Goal: Task Accomplishment & Management: Manage account settings

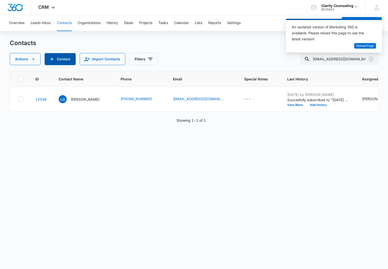
scroll to position [0, 120]
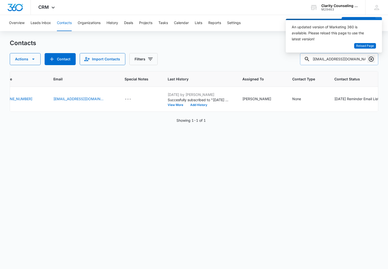
click at [372, 61] on icon "Clear" at bounding box center [371, 59] width 6 height 6
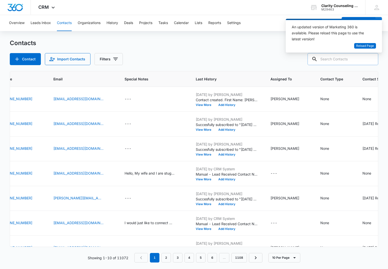
paste input "[EMAIL_ADDRESS][DOMAIN_NAME]"
type input "[EMAIL_ADDRESS][DOMAIN_NAME]"
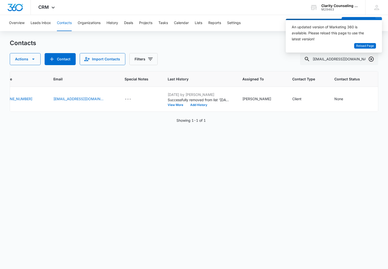
click at [373, 60] on icon "Clear" at bounding box center [371, 59] width 6 height 6
click at [373, 60] on div at bounding box center [371, 59] width 8 height 12
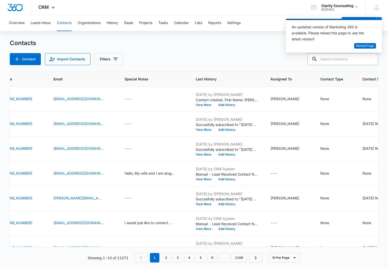
paste input "[EMAIL_ADDRESS][DOMAIN_NAME]"
type input "[EMAIL_ADDRESS][DOMAIN_NAME]"
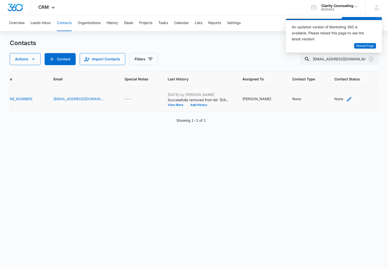
click at [342, 100] on div "None" at bounding box center [339, 98] width 9 height 5
click at [349, 70] on div "Contact Status" at bounding box center [341, 67] width 36 height 11
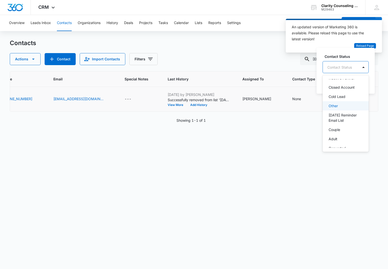
scroll to position [68, 0]
click at [342, 114] on p "[DATE] Reminder Email List" at bounding box center [345, 112] width 33 height 11
click at [385, 68] on div "[DATE] Reminder Email List" at bounding box center [355, 67] width 64 height 12
click at [387, 85] on button "Save" at bounding box center [389, 83] width 15 height 10
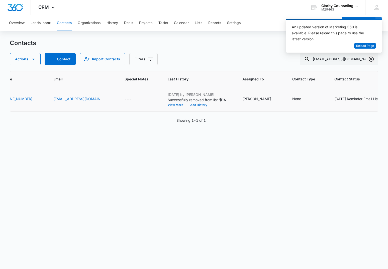
click at [370, 58] on icon "Clear" at bounding box center [371, 59] width 6 height 6
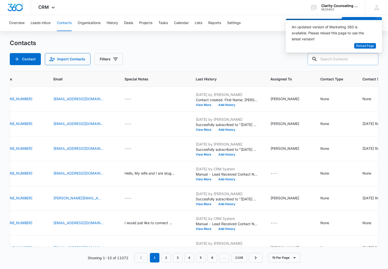
paste input "[EMAIL_ADDRESS][DOMAIN_NAME]"
type input "[EMAIL_ADDRESS][DOMAIN_NAME]"
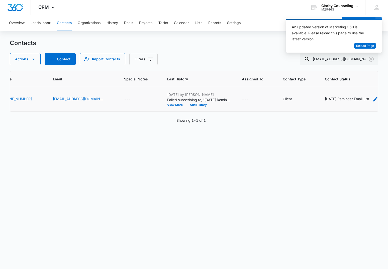
click at [325, 98] on div "[DATE] Reminder Email List" at bounding box center [347, 98] width 44 height 5
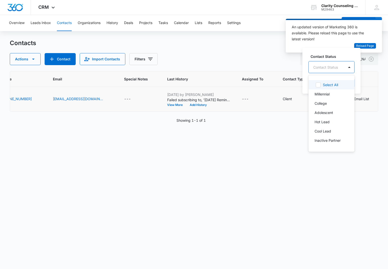
click at [325, 67] on div "Contact Status" at bounding box center [325, 67] width 25 height 5
click at [337, 52] on div "Contact Status Select All, 1 of 15. 15 results available. Use Up and Down to ch…" at bounding box center [332, 71] width 58 height 46
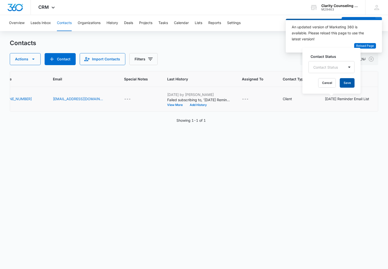
click at [348, 83] on button "Save" at bounding box center [347, 83] width 15 height 10
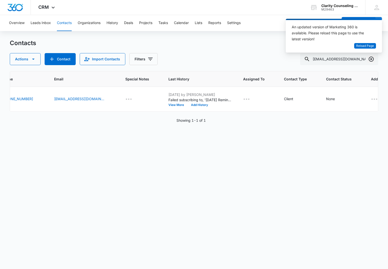
click at [372, 60] on icon "Clear" at bounding box center [371, 59] width 6 height 6
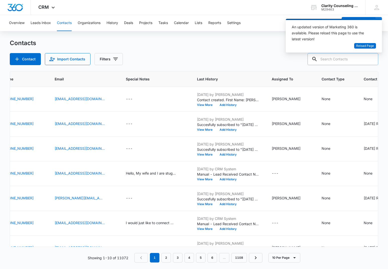
paste input "[PERSON_NAME][EMAIL_ADDRESS][DOMAIN_NAME]"
type input "[PERSON_NAME][EMAIL_ADDRESS][DOMAIN_NAME]"
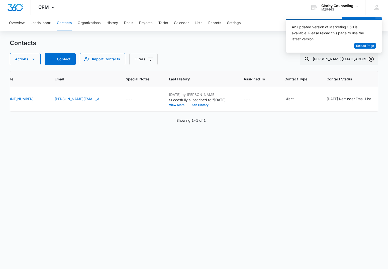
click at [374, 60] on icon "Clear" at bounding box center [371, 59] width 5 height 5
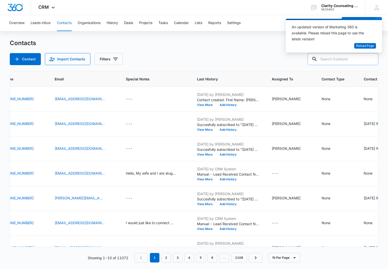
paste input "[EMAIL_ADDRESS][DOMAIN_NAME]"
type input "[EMAIL_ADDRESS][DOMAIN_NAME]"
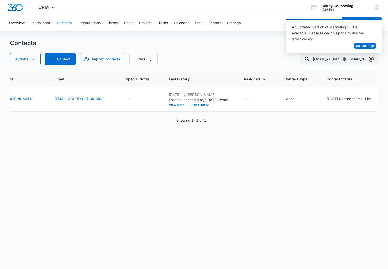
click at [372, 61] on icon "Clear" at bounding box center [371, 59] width 6 height 6
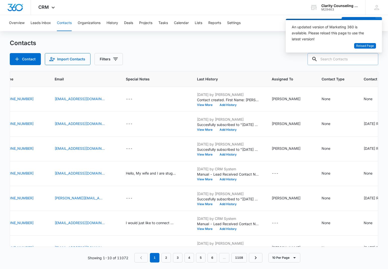
paste input "[EMAIL_ADDRESS][DOMAIN_NAME]"
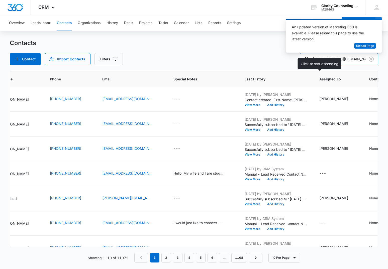
type input "[EMAIL_ADDRESS][DOMAIN_NAME]"
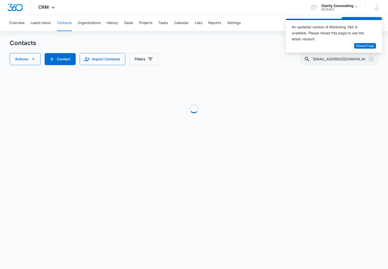
scroll to position [0, 147]
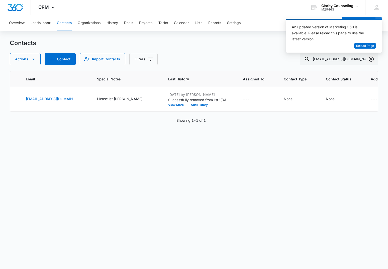
click at [370, 60] on icon "Clear" at bounding box center [371, 59] width 6 height 6
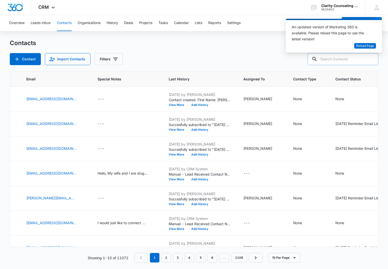
paste input "[EMAIL_ADDRESS][DOMAIN_NAME]"
type input "[EMAIL_ADDRESS][DOMAIN_NAME]"
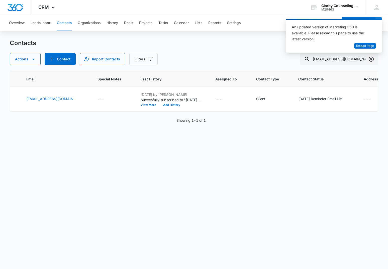
click at [372, 59] on icon "Clear" at bounding box center [371, 59] width 6 height 6
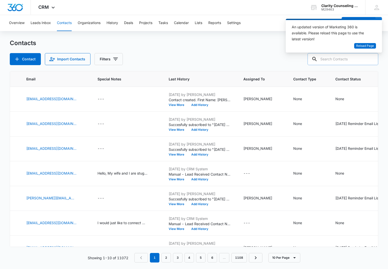
paste input "[PERSON_NAME][EMAIL_ADDRESS][DOMAIN_NAME]"
type input "[PERSON_NAME][EMAIL_ADDRESS][DOMAIN_NAME]"
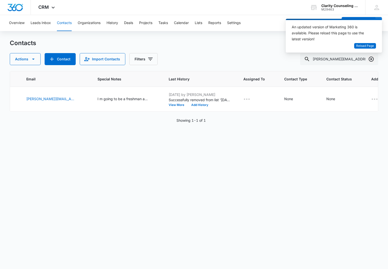
click at [373, 59] on icon "Clear" at bounding box center [371, 59] width 6 height 6
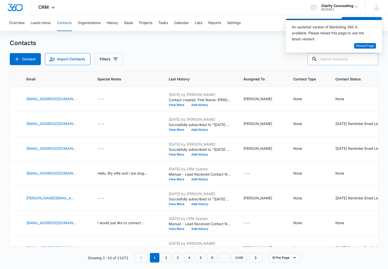
paste input "[EMAIL_ADDRESS][DOMAIN_NAME]"
type input "[EMAIL_ADDRESS][DOMAIN_NAME]"
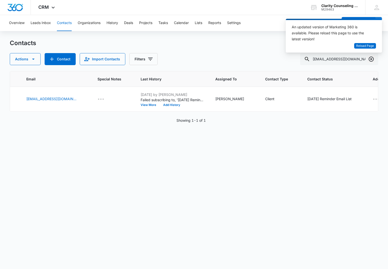
click at [370, 61] on icon "Clear" at bounding box center [371, 59] width 5 height 5
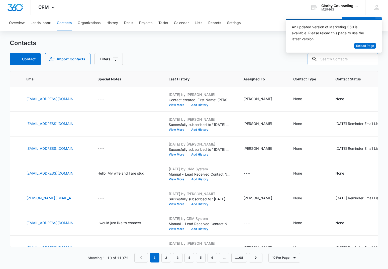
paste input "[EMAIL_ADDRESS][DOMAIN_NAME]"
type input "[EMAIL_ADDRESS][DOMAIN_NAME]"
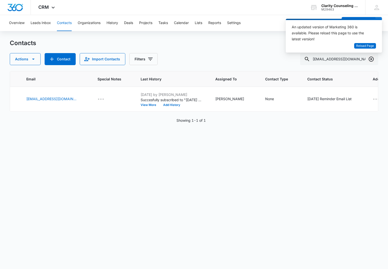
click at [371, 60] on icon "Clear" at bounding box center [371, 59] width 6 height 6
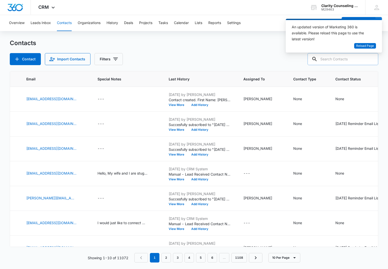
paste input "[EMAIL_ADDRESS][DOMAIN_NAME]"
type input "[EMAIL_ADDRESS][DOMAIN_NAME]"
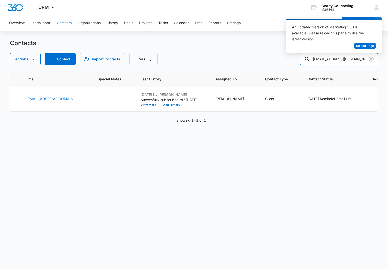
scroll to position [0, 141]
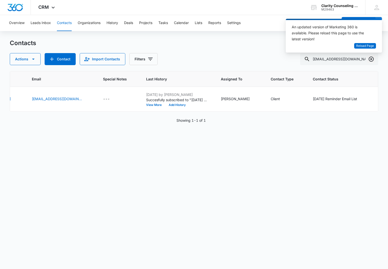
click at [371, 61] on icon "Clear" at bounding box center [371, 59] width 6 height 6
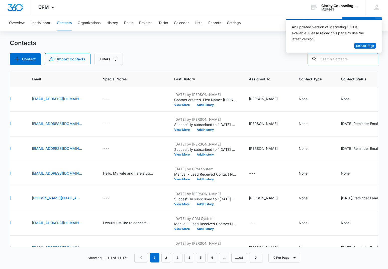
paste input "[EMAIL_ADDRESS][DOMAIN_NAME]"
type input "[EMAIL_ADDRESS][DOMAIN_NAME]"
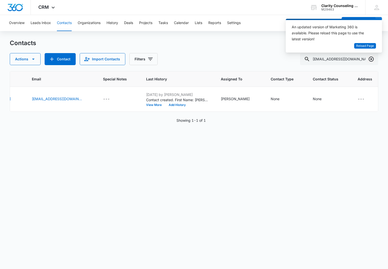
click at [370, 58] on icon "Clear" at bounding box center [371, 59] width 6 height 6
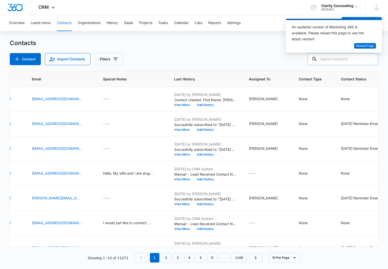
paste input "[EMAIL_ADDRESS][DOMAIN_NAME]"
type input "[EMAIL_ADDRESS][DOMAIN_NAME]"
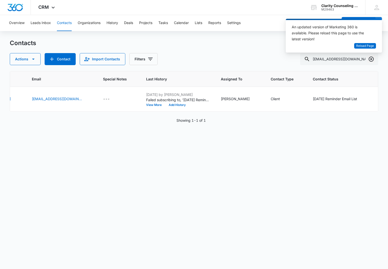
click at [370, 58] on icon "Clear" at bounding box center [371, 59] width 6 height 6
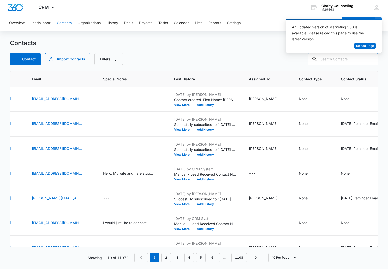
paste input "[PERSON_NAME][EMAIL_ADDRESS][DOMAIN_NAME]"
type input "[PERSON_NAME][EMAIL_ADDRESS][DOMAIN_NAME]"
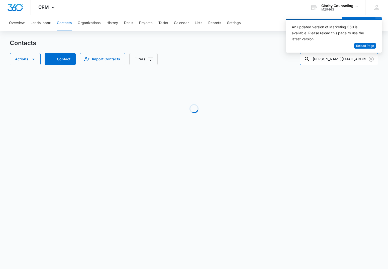
scroll to position [0, 132]
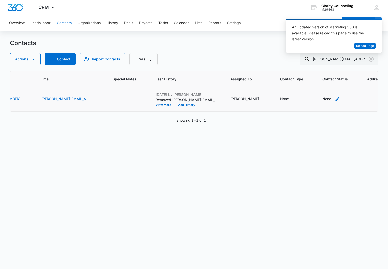
click at [323, 99] on div "None" at bounding box center [327, 98] width 9 height 5
click at [304, 69] on div "Contact Status" at bounding box center [307, 67] width 25 height 5
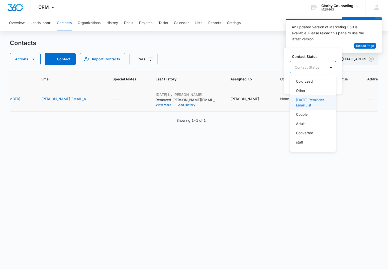
click at [310, 95] on div "[DATE] Reminder Email List" at bounding box center [313, 102] width 46 height 15
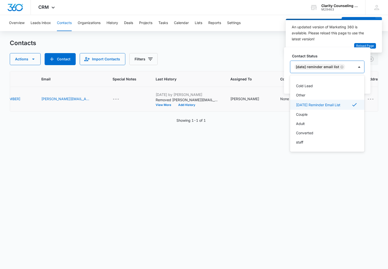
scroll to position [73, 0]
click at [363, 65] on div at bounding box center [359, 67] width 8 height 8
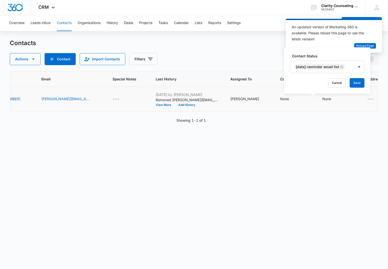
drag, startPoint x: 362, startPoint y: 81, endPoint x: 319, endPoint y: 83, distance: 43.5
click at [362, 81] on button "Save" at bounding box center [357, 83] width 15 height 10
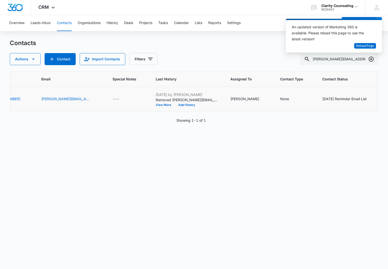
click at [372, 59] on icon "Clear" at bounding box center [371, 59] width 6 height 6
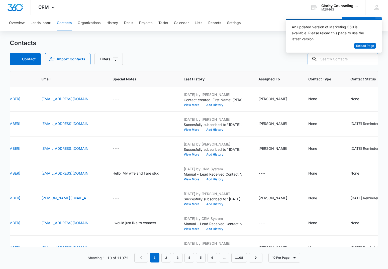
paste input "[EMAIL_ADDRESS][DOMAIN_NAME]"
type input "[EMAIL_ADDRESS][DOMAIN_NAME]"
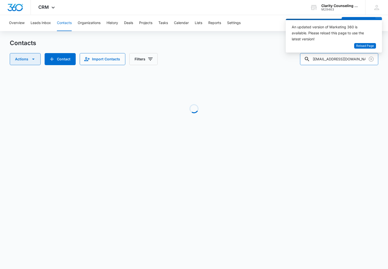
scroll to position [0, 21]
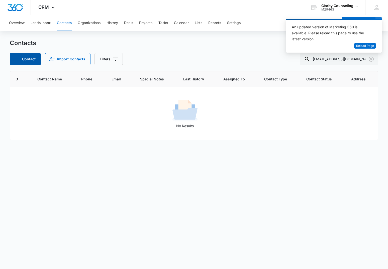
click at [22, 59] on button "Contact" at bounding box center [25, 59] width 31 height 12
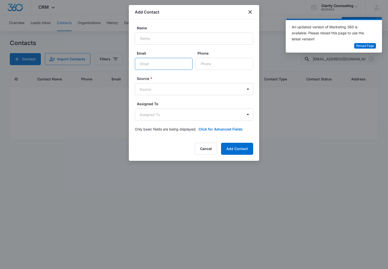
paste input "[EMAIL_ADDRESS][DOMAIN_NAME]"
type input "[EMAIL_ADDRESS][DOMAIN_NAME]"
paste input "[PHONE_NUMBER]"
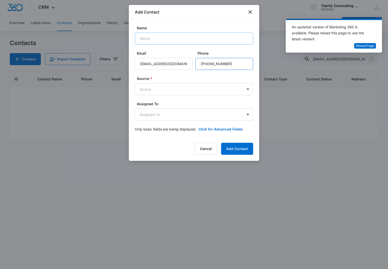
type input "[PHONE_NUMBER]"
paste input "[PERSON_NAME]"
type input "[PERSON_NAME]"
click at [192, 88] on body "CRM Apps Reputation Websites Forms CRM Email Social Content Ads Intelligence Fi…" at bounding box center [194, 134] width 388 height 269
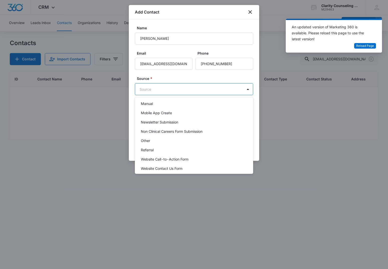
scroll to position [63, 0]
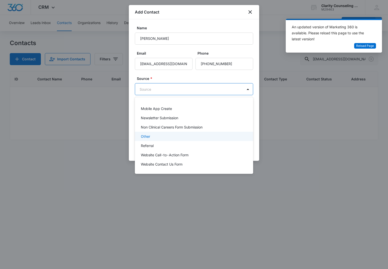
click at [136, 137] on div "Other" at bounding box center [194, 136] width 118 height 9
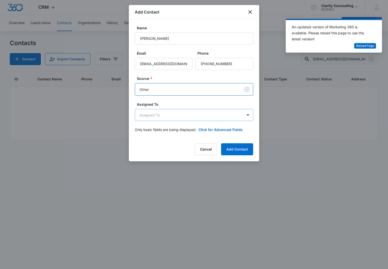
click at [166, 116] on body "CRM Apps Reputation Websites Forms CRM Email Social Content Ads Intelligence Fi…" at bounding box center [194, 134] width 388 height 269
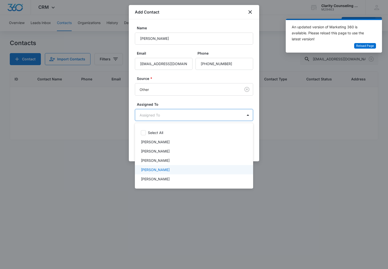
click at [156, 171] on p "[PERSON_NAME]" at bounding box center [155, 169] width 29 height 5
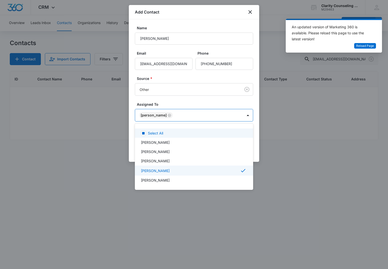
drag, startPoint x: 181, startPoint y: 95, endPoint x: 205, endPoint y: 108, distance: 27.4
click at [181, 95] on div at bounding box center [194, 134] width 388 height 269
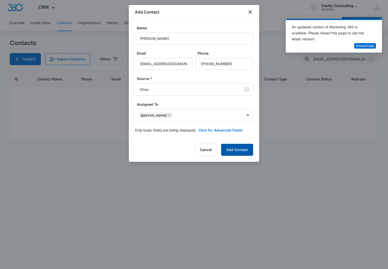
click at [235, 149] on button "Add Contact" at bounding box center [237, 150] width 32 height 12
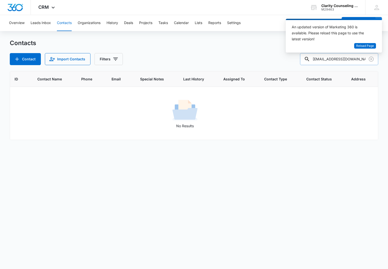
click at [360, 62] on input "[EMAIL_ADDRESS][DOMAIN_NAME]" at bounding box center [339, 59] width 78 height 12
drag, startPoint x: 352, startPoint y: 60, endPoint x: 280, endPoint y: 56, distance: 71.6
click at [280, 56] on div "Contact Import Contacts Filters [EMAIL_ADDRESS][DOMAIN_NAME]" at bounding box center [194, 59] width 369 height 12
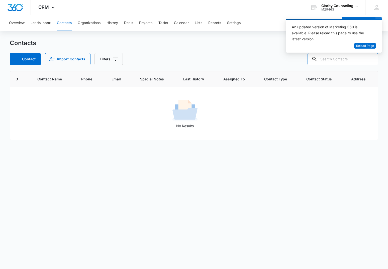
paste input "[PERSON_NAME]"
type input "[PERSON_NAME]"
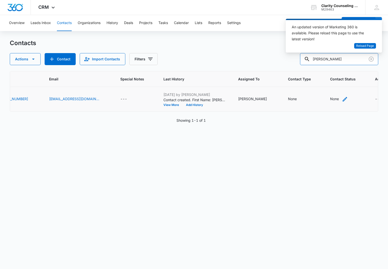
scroll to position [0, 124]
click at [331, 98] on div "None" at bounding box center [335, 98] width 9 height 5
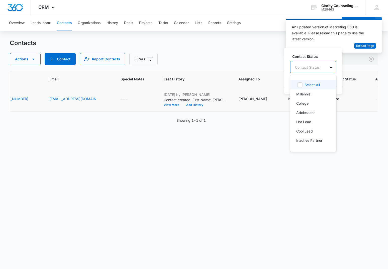
drag, startPoint x: 307, startPoint y: 61, endPoint x: 310, endPoint y: 70, distance: 9.6
click at [310, 70] on div at bounding box center [307, 67] width 25 height 6
click at [312, 116] on div "[DATE] Reminder Email List" at bounding box center [313, 110] width 46 height 15
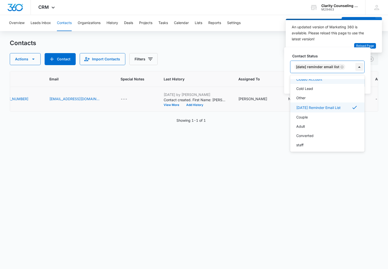
click at [364, 70] on div at bounding box center [360, 67] width 8 height 8
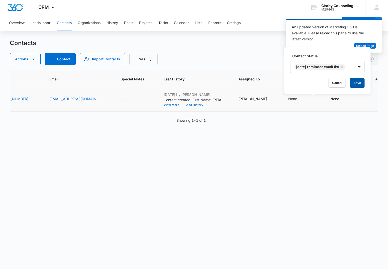
click at [360, 82] on button "Save" at bounding box center [357, 83] width 15 height 10
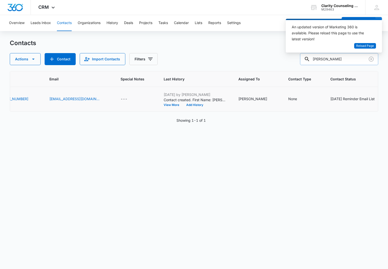
scroll to position [0, 0]
click at [375, 61] on button "Clear" at bounding box center [371, 59] width 8 height 8
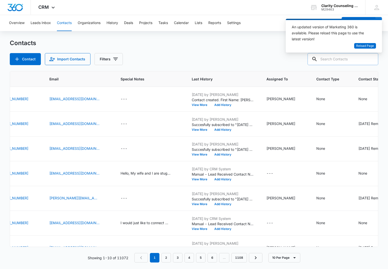
scroll to position [0, 0]
paste input "[EMAIL_ADDRESS][DOMAIN_NAME]"
type input "[EMAIL_ADDRESS][DOMAIN_NAME]"
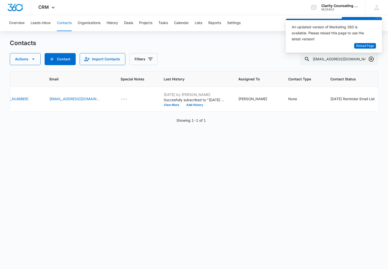
click at [367, 61] on button "Clear" at bounding box center [371, 59] width 8 height 8
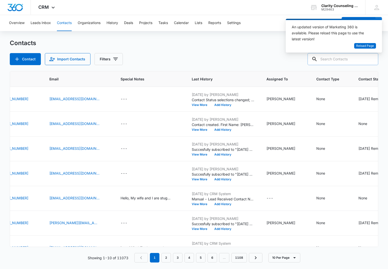
paste input "[EMAIL_ADDRESS][DOMAIN_NAME]"
type input "[EMAIL_ADDRESS][DOMAIN_NAME]"
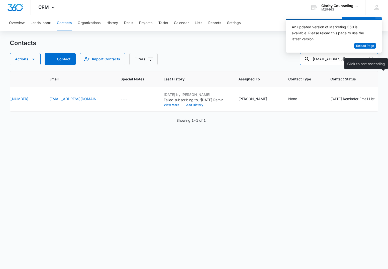
scroll to position [0, 0]
drag, startPoint x: 370, startPoint y: 58, endPoint x: 366, endPoint y: 58, distance: 4.0
click at [370, 58] on icon "Clear" at bounding box center [371, 59] width 6 height 6
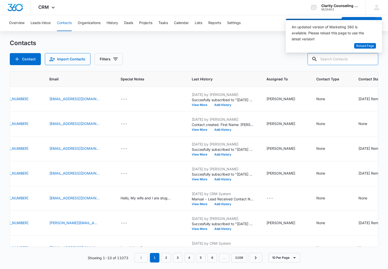
paste input "[EMAIL_ADDRESS][DOMAIN_NAME]"
type input "[EMAIL_ADDRESS][DOMAIN_NAME]"
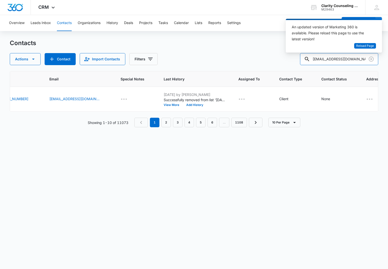
scroll to position [0, 120]
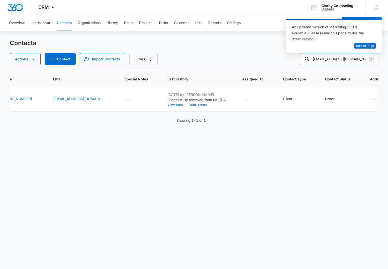
click at [371, 61] on icon "Clear" at bounding box center [371, 59] width 6 height 6
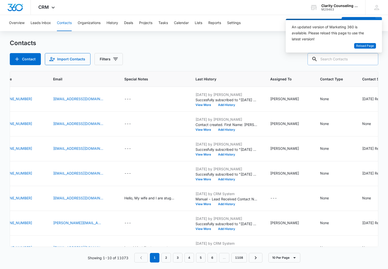
paste input "[EMAIL_ADDRESS][DOMAIN_NAME]"
type input "[EMAIL_ADDRESS][DOMAIN_NAME]"
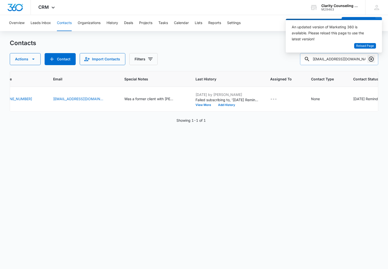
click at [373, 59] on icon "Clear" at bounding box center [371, 59] width 6 height 6
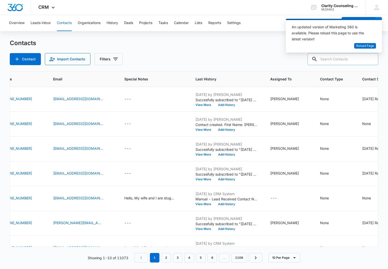
paste input "[EMAIL_ADDRESS][DOMAIN_NAME]"
type input "[EMAIL_ADDRESS][DOMAIN_NAME]"
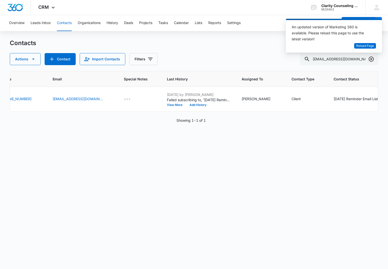
click at [372, 58] on icon "Clear" at bounding box center [371, 59] width 5 height 5
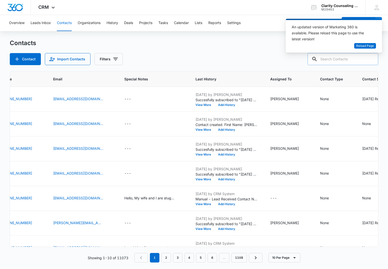
paste input "[EMAIL_ADDRESS][DOMAIN_NAME]"
type input "[EMAIL_ADDRESS][DOMAIN_NAME]"
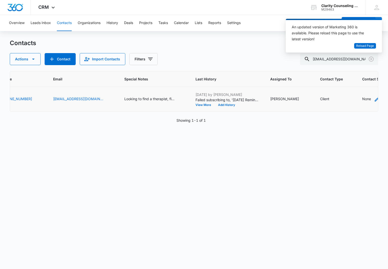
click at [362, 97] on div "None" at bounding box center [366, 98] width 9 height 5
click at [326, 93] on div at bounding box center [313, 95] width 25 height 6
click at [320, 131] on p "[DATE] Reminder Email List" at bounding box center [319, 130] width 33 height 11
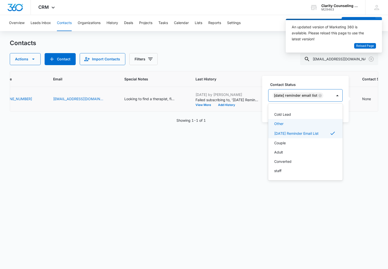
scroll to position [73, 0]
drag, startPoint x: 340, startPoint y: 97, endPoint x: 337, endPoint y: 111, distance: 15.2
click at [340, 97] on div at bounding box center [338, 96] width 8 height 8
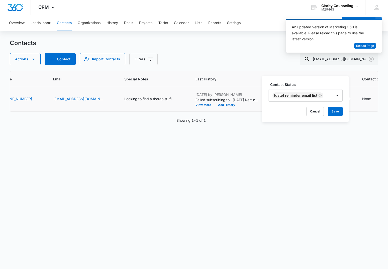
drag, startPoint x: 335, startPoint y: 115, endPoint x: 331, endPoint y: 115, distance: 3.8
click at [335, 115] on button "Save" at bounding box center [335, 112] width 15 height 10
click at [372, 59] on icon "Clear" at bounding box center [371, 59] width 5 height 5
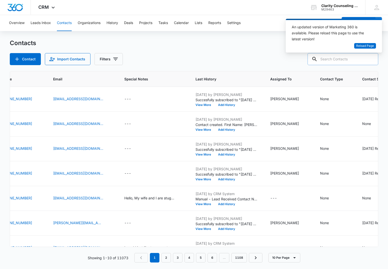
paste input "[EMAIL_ADDRESS][DOMAIN_NAME]"
type input "[EMAIL_ADDRESS][DOMAIN_NAME]"
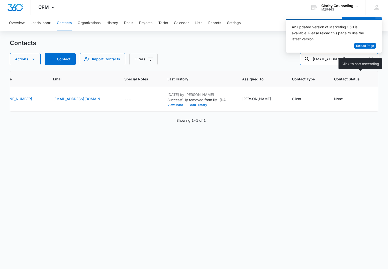
scroll to position [0, 107]
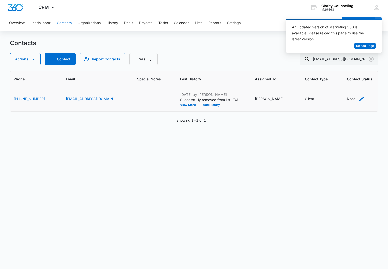
click at [347, 99] on div "None" at bounding box center [351, 98] width 9 height 5
click at [312, 67] on div "Contact Status" at bounding box center [307, 67] width 25 height 5
click at [315, 104] on p "[DATE] Reminder Email List" at bounding box center [312, 104] width 33 height 11
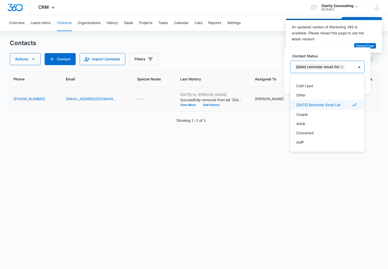
scroll to position [73, 0]
click at [363, 69] on div at bounding box center [360, 67] width 8 height 8
click at [364, 81] on button "Save" at bounding box center [357, 83] width 15 height 10
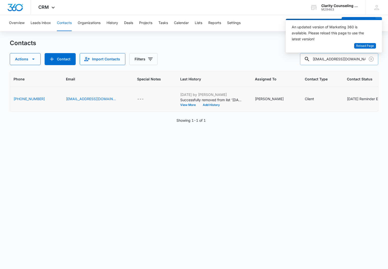
click at [366, 59] on input "[EMAIL_ADDRESS][DOMAIN_NAME]" at bounding box center [339, 59] width 78 height 12
click at [371, 58] on icon "Clear" at bounding box center [371, 59] width 6 height 6
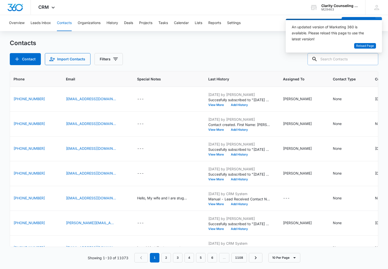
paste input "[EMAIL_ADDRESS][DOMAIN_NAME]"
type input "[EMAIL_ADDRESS][DOMAIN_NAME]"
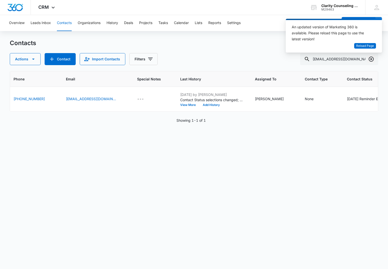
click at [369, 59] on icon "Clear" at bounding box center [371, 59] width 5 height 5
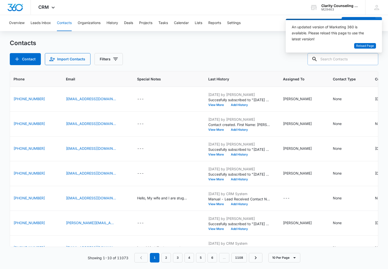
paste input "[EMAIL_ADDRESS][DOMAIN_NAME]"
type input "[EMAIL_ADDRESS][DOMAIN_NAME]"
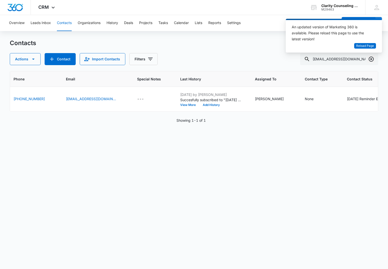
click at [372, 59] on icon "Clear" at bounding box center [371, 59] width 6 height 6
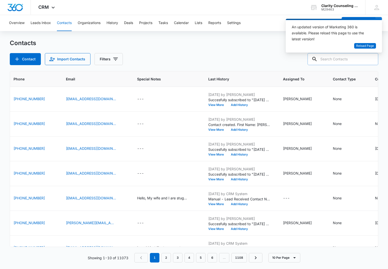
paste input "[EMAIL_ADDRESS][DOMAIN_NAME]"
type input "[EMAIL_ADDRESS][DOMAIN_NAME]"
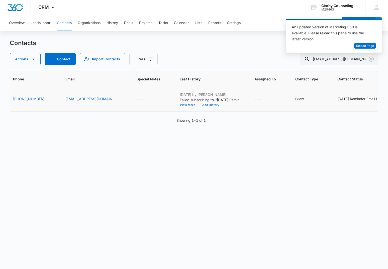
click at [361, 99] on div "[DATE] Reminder Email List" at bounding box center [360, 98] width 44 height 5
click at [296, 96] on icon "Remove Saturday Reminder Email List" at bounding box center [298, 96] width 4 height 4
click at [308, 110] on button "Save" at bounding box center [312, 111] width 15 height 10
click at [371, 59] on icon "Clear" at bounding box center [371, 59] width 6 height 6
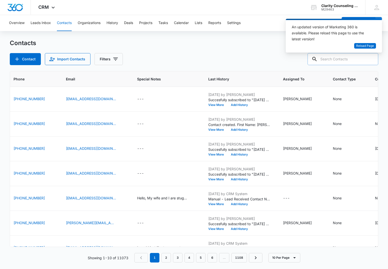
paste input "[EMAIL_ADDRESS][DOMAIN_NAME]"
type input "[EMAIL_ADDRESS][DOMAIN_NAME]"
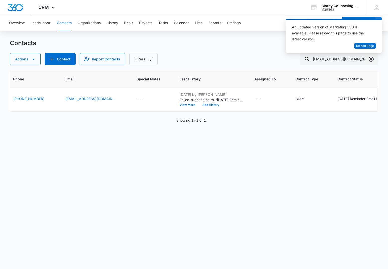
click at [372, 61] on icon "Clear" at bounding box center [371, 59] width 6 height 6
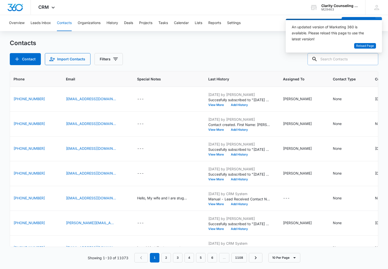
paste input "[EMAIL_ADDRESS][DOMAIN_NAME]"
type input "[EMAIL_ADDRESS][DOMAIN_NAME]"
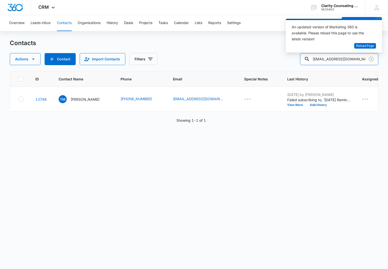
scroll to position [0, 0]
click at [373, 60] on icon "Clear" at bounding box center [371, 59] width 6 height 6
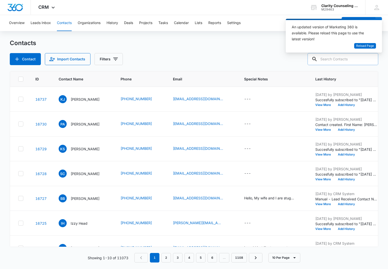
paste input "[PERSON_NAME][EMAIL_ADDRESS][DOMAIN_NAME]"
type input "[PERSON_NAME][EMAIL_ADDRESS][DOMAIN_NAME]"
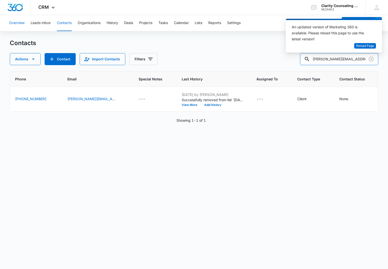
scroll to position [0, 105]
click at [373, 60] on icon "Clear" at bounding box center [371, 59] width 5 height 5
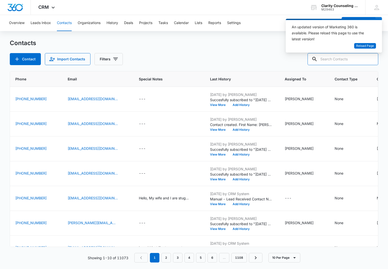
paste input "[EMAIL_ADDRESS][DOMAIN_NAME]"
type input "[EMAIL_ADDRESS][DOMAIN_NAME]"
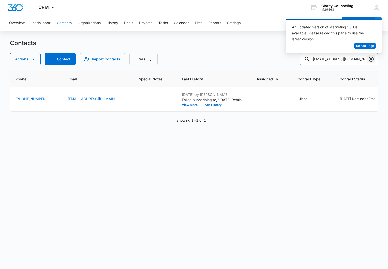
click at [371, 59] on icon "Clear" at bounding box center [371, 59] width 5 height 5
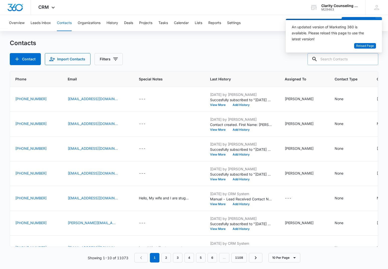
paste input "[EMAIL_ADDRESS][DOMAIN_NAME]"
type input "[EMAIL_ADDRESS][DOMAIN_NAME]"
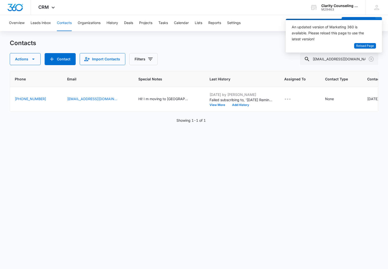
click at [371, 60] on icon "Clear" at bounding box center [371, 59] width 5 height 5
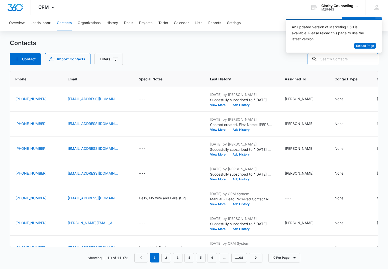
paste input "[EMAIL_ADDRESS][DOMAIN_NAME]"
type input "[EMAIL_ADDRESS][DOMAIN_NAME]"
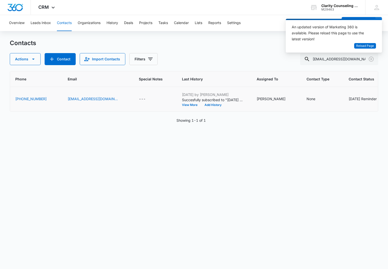
click at [367, 100] on div "[DATE] Reminder Email List" at bounding box center [371, 98] width 44 height 5
click at [309, 97] on icon "Remove Saturday Reminder Email List" at bounding box center [309, 95] width 3 height 3
click at [322, 112] on button "Save" at bounding box center [325, 111] width 15 height 10
click at [371, 60] on icon "Clear" at bounding box center [371, 59] width 6 height 6
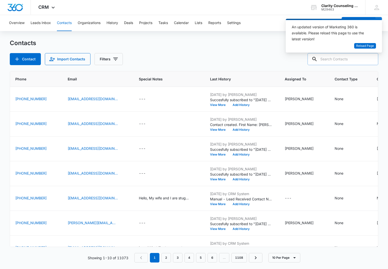
paste input "[EMAIL_ADDRESS][DOMAIN_NAME]"
type input "[EMAIL_ADDRESS][DOMAIN_NAME]"
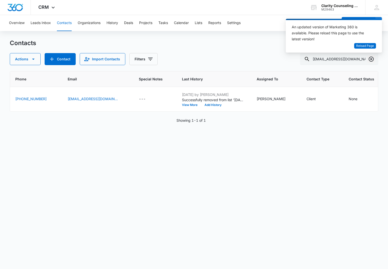
click at [368, 60] on icon "Clear" at bounding box center [371, 59] width 6 height 6
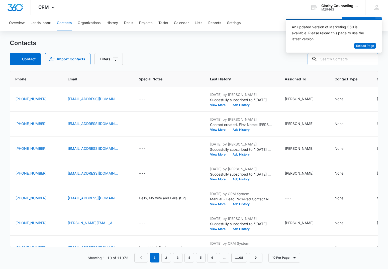
paste input "[EMAIL_ADDRESS][DOMAIN_NAME]"
type input "[EMAIL_ADDRESS][DOMAIN_NAME]"
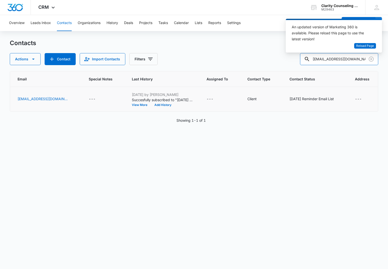
scroll to position [0, 155]
click at [370, 60] on icon "Clear" at bounding box center [371, 59] width 6 height 6
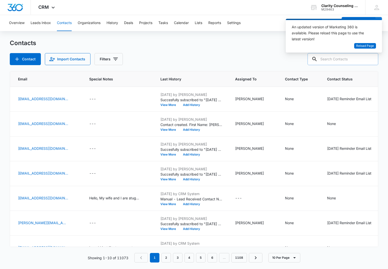
paste input "[EMAIL_ADDRESS][DOMAIN_NAME]"
type input "[EMAIL_ADDRESS][DOMAIN_NAME]"
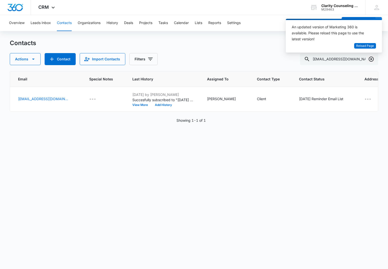
click at [371, 59] on icon "Clear" at bounding box center [371, 59] width 5 height 5
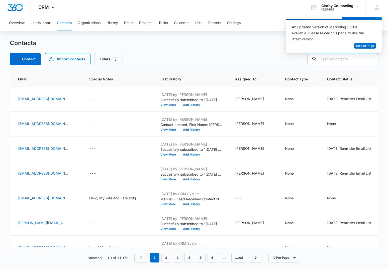
paste input "[EMAIL_ADDRESS][DOMAIN_NAME]"
type input "[EMAIL_ADDRESS][DOMAIN_NAME]"
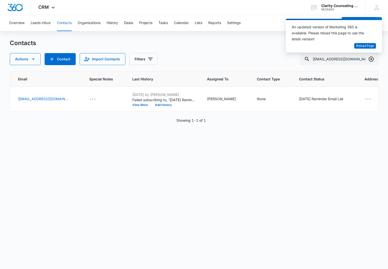
click at [372, 59] on icon "Clear" at bounding box center [371, 59] width 5 height 5
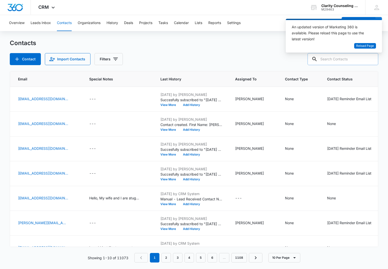
click at [357, 60] on input "text" at bounding box center [343, 59] width 71 height 12
paste input "[EMAIL_ADDRESS][PERSON_NAME][DOMAIN_NAME]"
type input "[EMAIL_ADDRESS][PERSON_NAME][DOMAIN_NAME]"
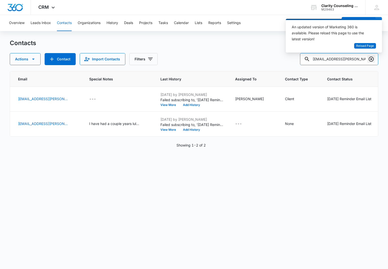
scroll to position [0, 0]
click at [370, 61] on icon "Clear" at bounding box center [371, 59] width 5 height 5
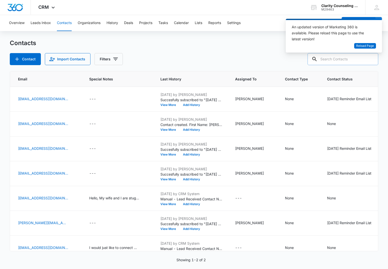
scroll to position [0, 0]
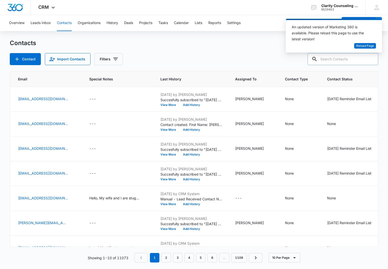
paste input "[EMAIL_ADDRESS][DOMAIN_NAME]"
type input "[EMAIL_ADDRESS][DOMAIN_NAME]"
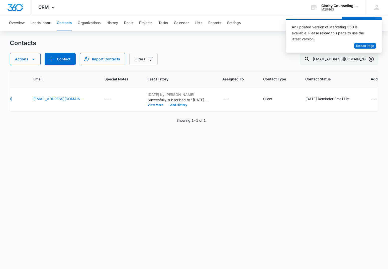
click at [371, 60] on icon "Clear" at bounding box center [371, 59] width 5 height 5
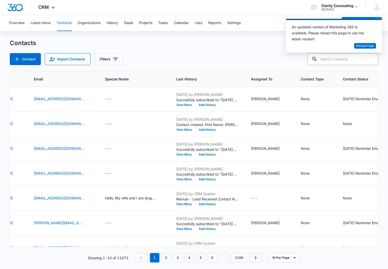
paste input "[EMAIL_ADDRESS][DOMAIN_NAME]"
type input "[EMAIL_ADDRESS][DOMAIN_NAME]"
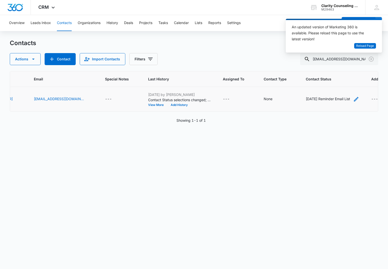
click at [306, 100] on div "[DATE] Reminder Email List" at bounding box center [328, 98] width 44 height 5
click at [332, 88] on div "Contact Status Contact Status Cancel Save" at bounding box center [316, 71] width 58 height 46
drag, startPoint x: 332, startPoint y: 83, endPoint x: 211, endPoint y: 98, distance: 121.8
click at [332, 83] on button "Save" at bounding box center [332, 83] width 15 height 10
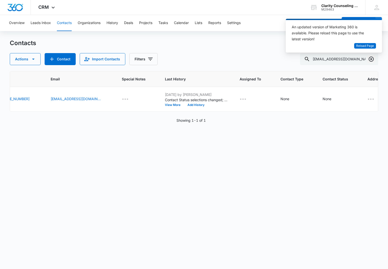
click at [372, 59] on icon "Clear" at bounding box center [371, 59] width 5 height 5
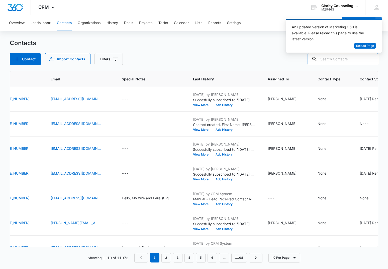
paste input "[EMAIL_ADDRESS][DOMAIN_NAME]"
type input "[EMAIL_ADDRESS][DOMAIN_NAME]"
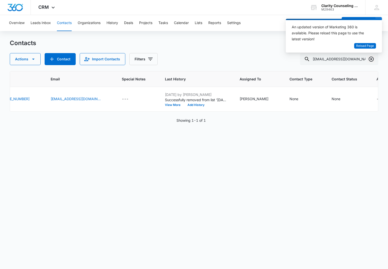
click at [370, 57] on icon "Clear" at bounding box center [371, 59] width 6 height 6
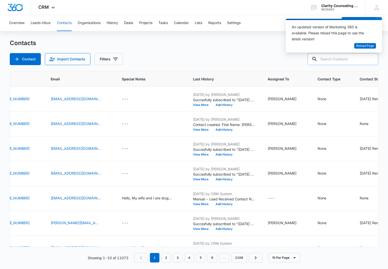
paste input "[EMAIL_ADDRESS][DOMAIN_NAME]"
type input "[EMAIL_ADDRESS][DOMAIN_NAME]"
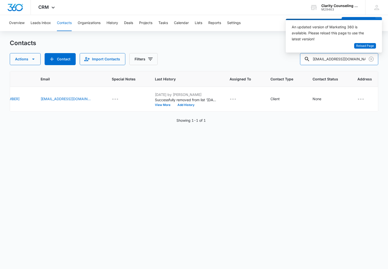
scroll to position [0, 131]
